Goal: Information Seeking & Learning: Learn about a topic

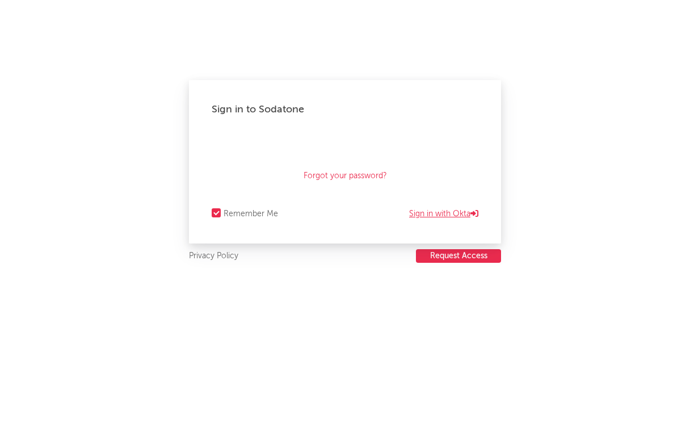
click at [432, 209] on link "Sign in with Okta" at bounding box center [443, 214] width 69 height 14
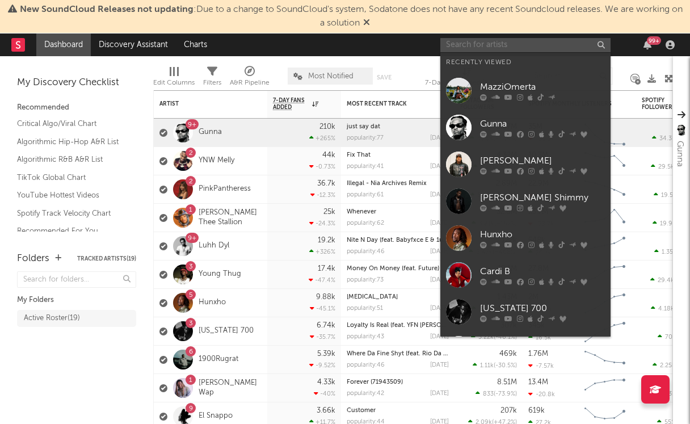
click at [480, 45] on input "text" at bounding box center [525, 45] width 170 height 14
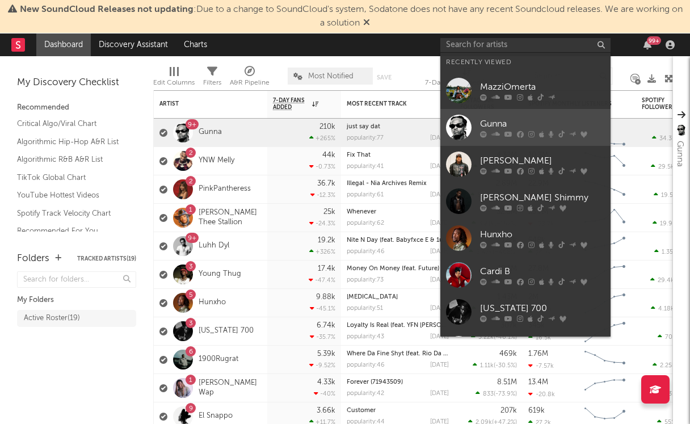
click at [493, 126] on div "Gunna" at bounding box center [542, 124] width 125 height 14
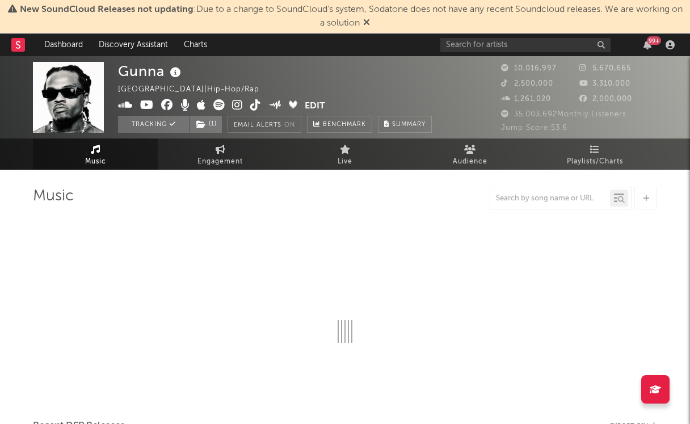
select select "6m"
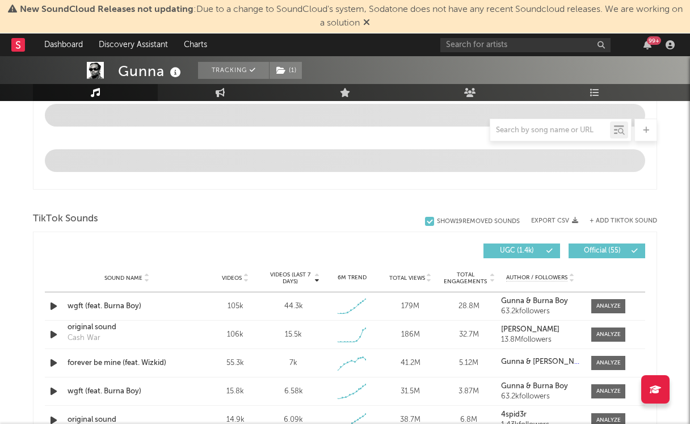
scroll to position [647, 0]
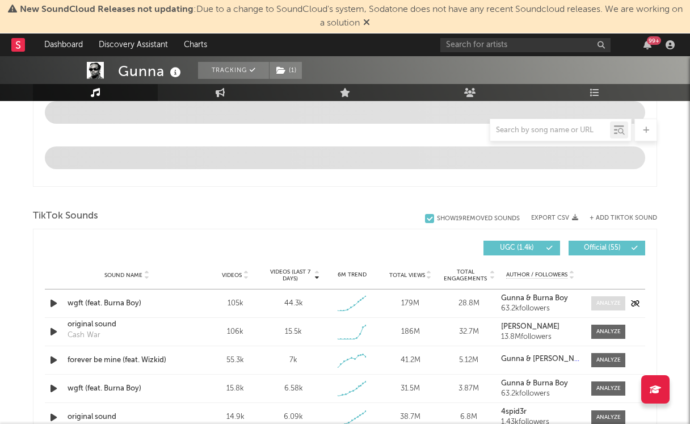
click at [612, 299] on div at bounding box center [608, 303] width 24 height 9
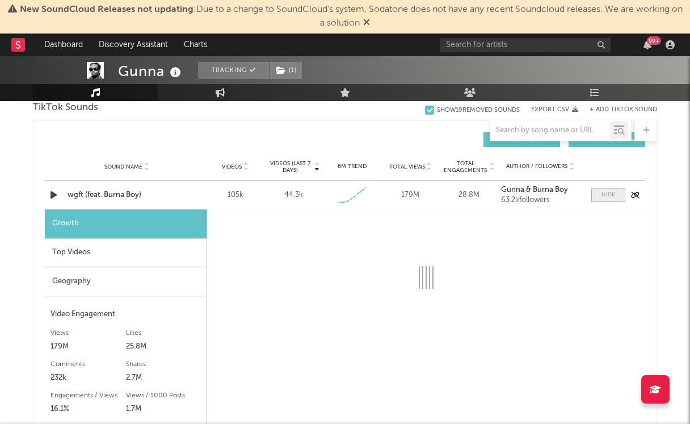
scroll to position [756, 0]
select select "1w"
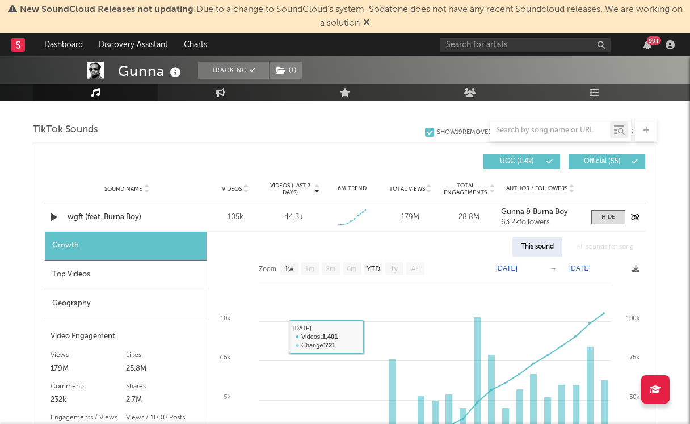
click at [78, 213] on div "wgft (feat. Burna Boy)" at bounding box center [127, 217] width 119 height 11
